Goal: Information Seeking & Learning: Understand process/instructions

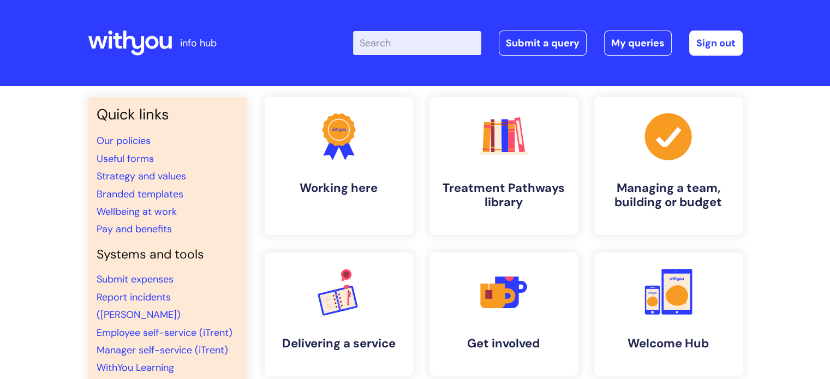
click at [397, 41] on input "Enter your search term here..." at bounding box center [417, 43] width 128 height 24
paste input "Nebula"
type input "Nebula"
click button "Search" at bounding box center [0, 0] width 0 height 0
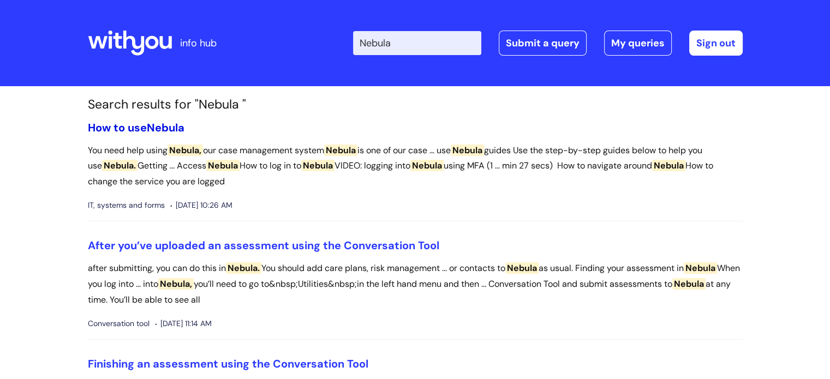
click at [142, 125] on link "How to use Nebula" at bounding box center [136, 128] width 97 height 14
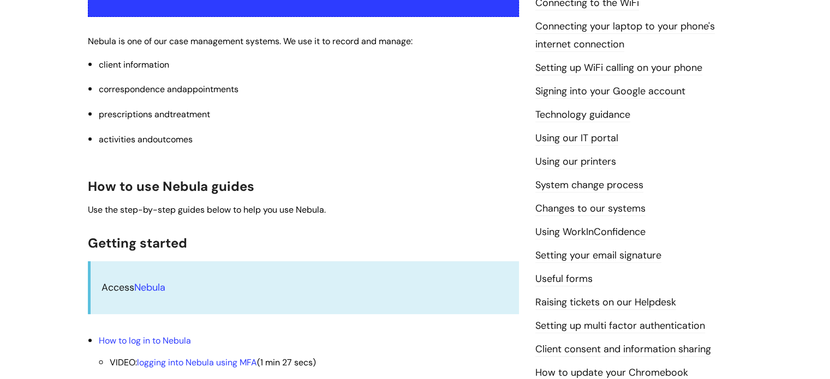
scroll to position [262, 0]
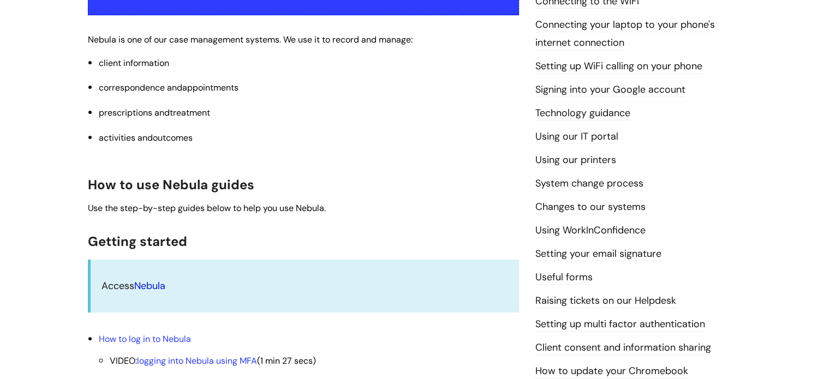
click at [151, 288] on link "Nebula" at bounding box center [149, 285] width 31 height 13
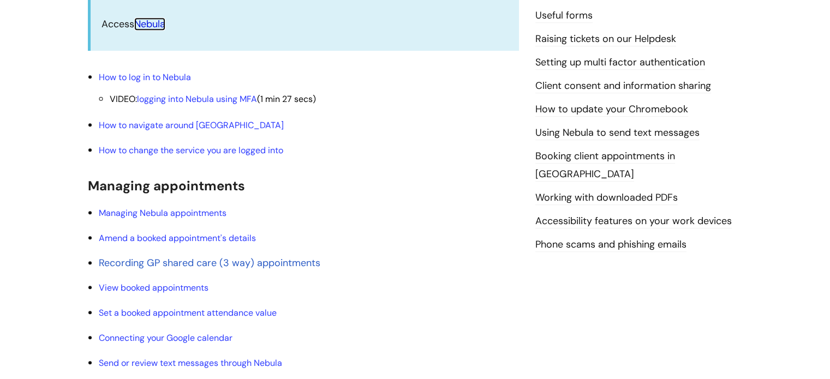
scroll to position [546, 0]
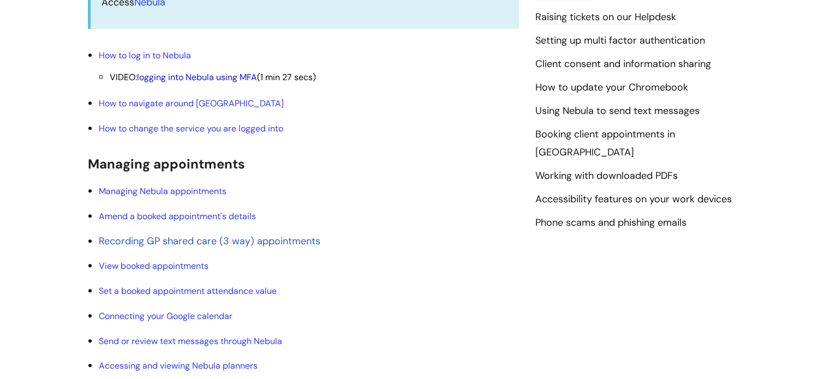
click at [181, 74] on link "logging into Nebula using MFA" at bounding box center [197, 76] width 120 height 11
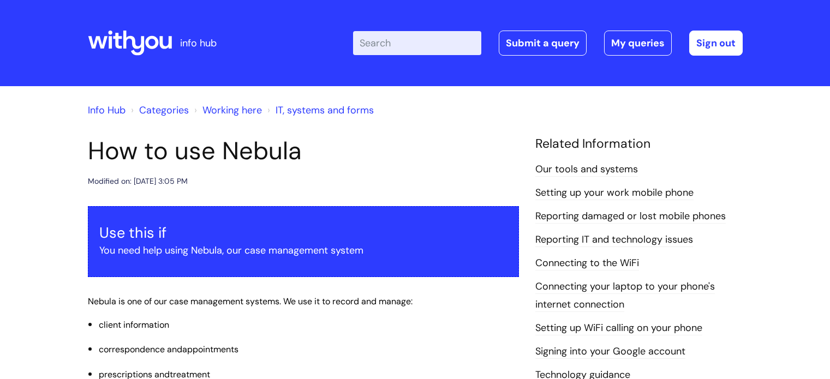
scroll to position [542, 0]
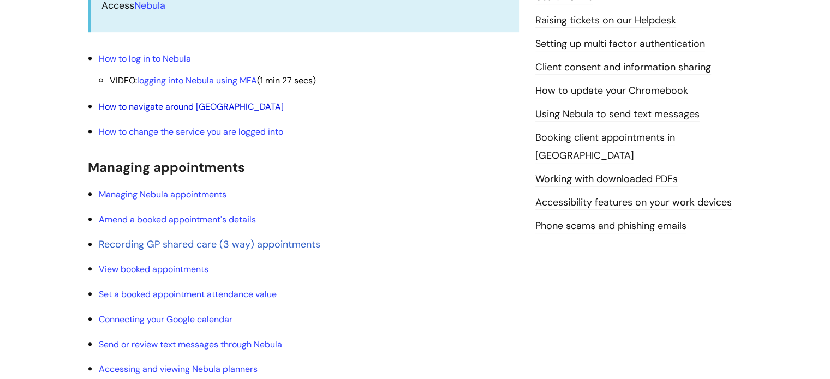
click at [164, 103] on link "How to navigate around [GEOGRAPHIC_DATA]" at bounding box center [191, 106] width 185 height 11
